Goal: Find specific page/section: Find specific page/section

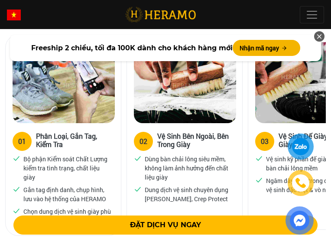
scroll to position [693, 0]
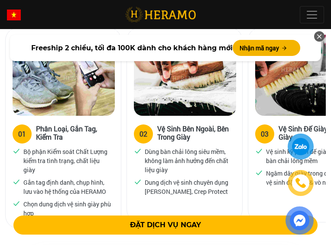
click at [315, 42] on icon at bounding box center [319, 37] width 8 height 12
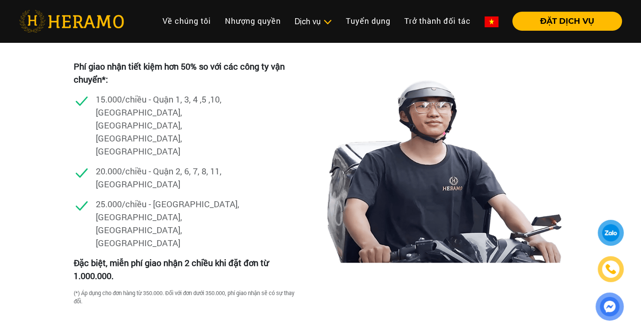
scroll to position [2425, 0]
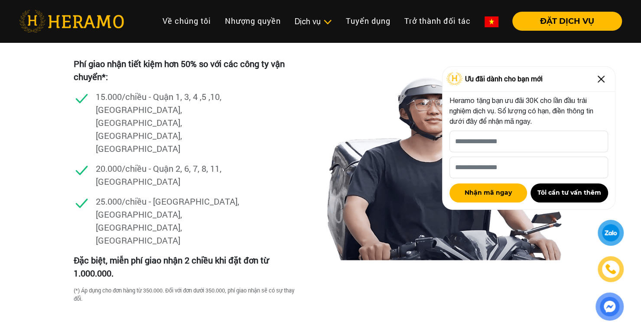
click at [330, 82] on img at bounding box center [601, 79] width 14 height 14
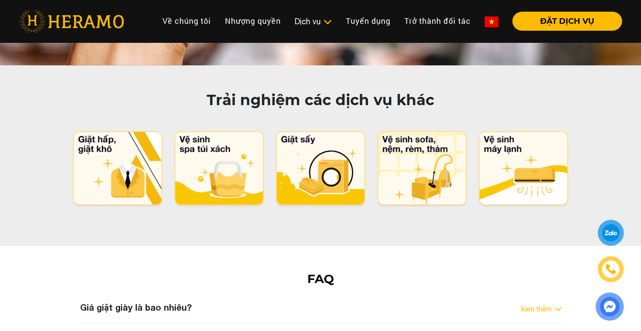
scroll to position [4461, 0]
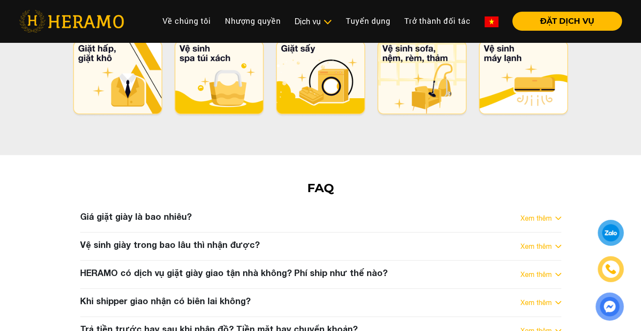
click at [330, 241] on link "Xem thêm" at bounding box center [535, 246] width 31 height 10
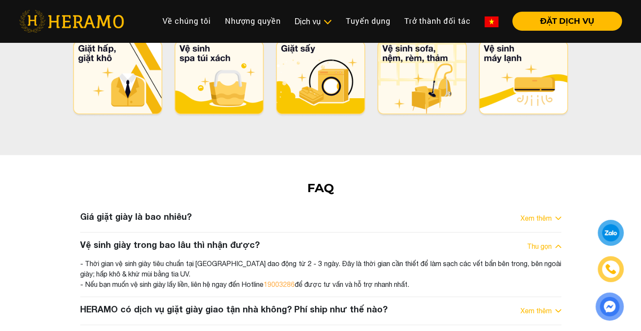
click at [330, 211] on div "Giá giặt giày là bao nhiêu? Xem thêm - Giá vệ sinh giày toàn diện tại [GEOGRAPH…" at bounding box center [321, 292] width 494 height 163
click at [330, 213] on link "Xem thêm" at bounding box center [535, 218] width 31 height 10
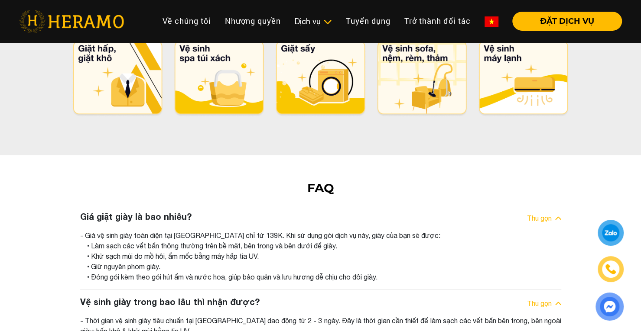
scroll to position [4548, 0]
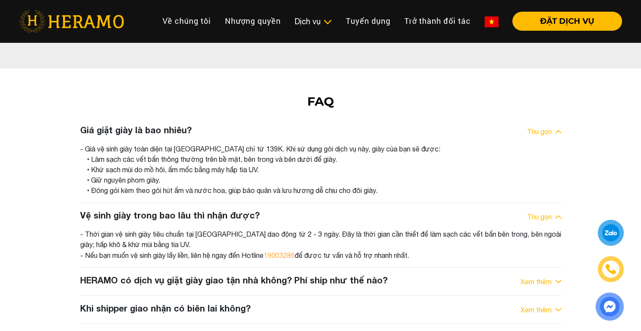
click at [330, 244] on link "Xem thêm" at bounding box center [535, 281] width 31 height 10
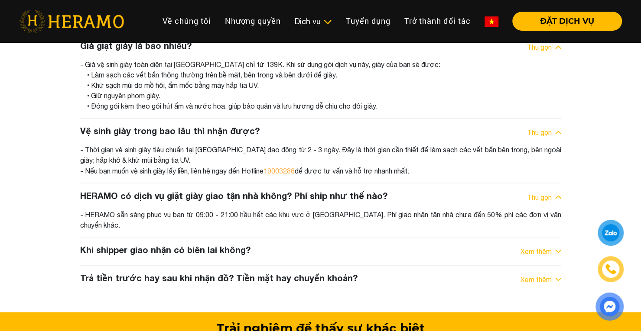
scroll to position [4634, 0]
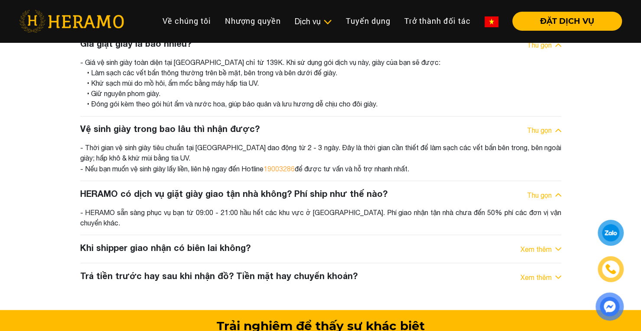
click at [330, 244] on link "Xem thêm" at bounding box center [535, 277] width 31 height 10
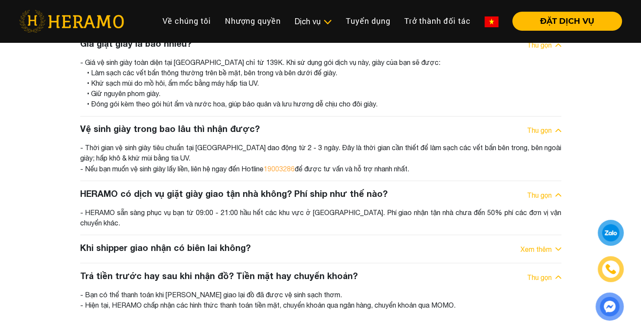
click at [330, 244] on link "Xem thêm" at bounding box center [535, 249] width 31 height 10
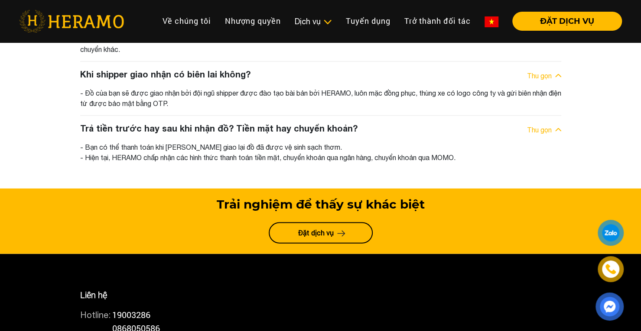
scroll to position [4894, 0]
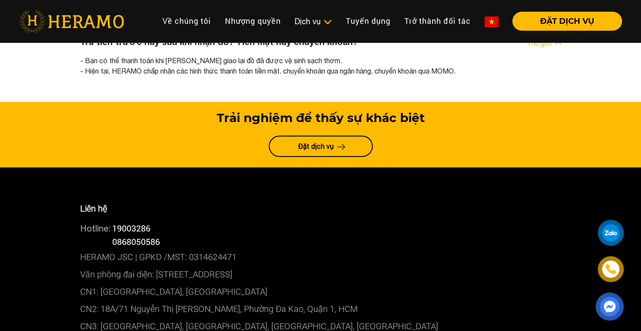
drag, startPoint x: 266, startPoint y: 289, endPoint x: 102, endPoint y: 290, distance: 163.7
copy p "[STREET_ADDRESS]"
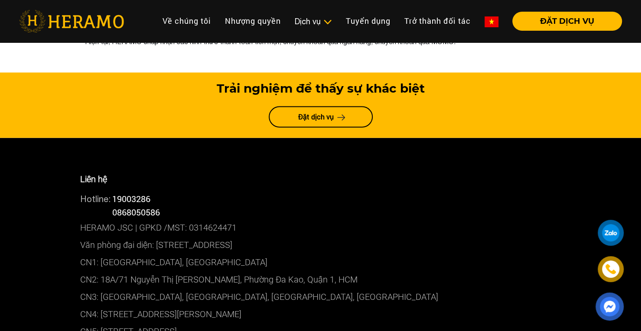
scroll to position [4938, 0]
